Goal: Transaction & Acquisition: Download file/media

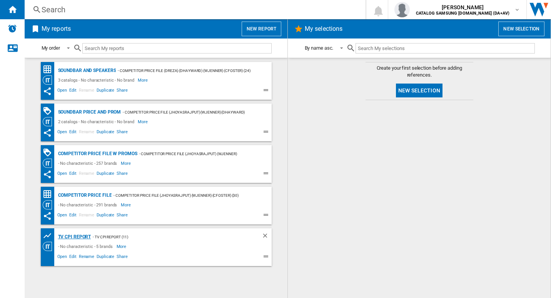
click at [83, 237] on div "TV CPI Report" at bounding box center [73, 237] width 35 height 10
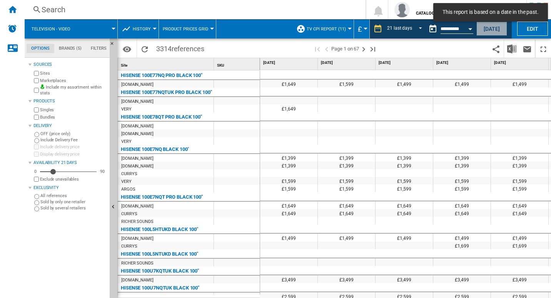
click at [497, 28] on button "Today" at bounding box center [491, 29] width 31 height 14
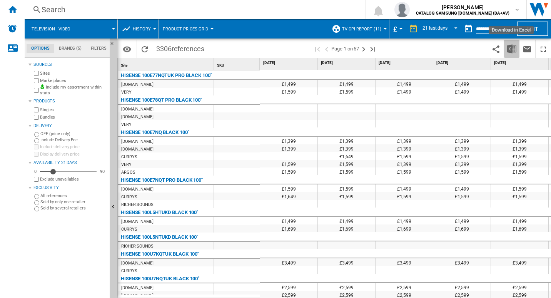
click at [515, 47] on img "Download in Excel" at bounding box center [511, 48] width 9 height 9
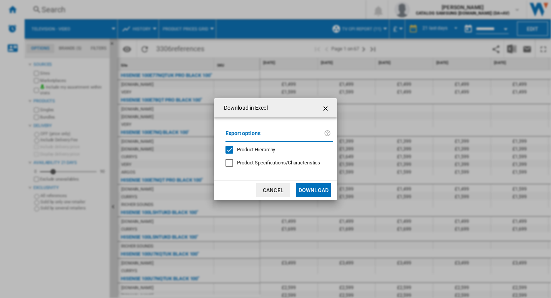
click at [316, 192] on button "Download" at bounding box center [313, 190] width 35 height 14
